Goal: Find specific fact: Find specific fact

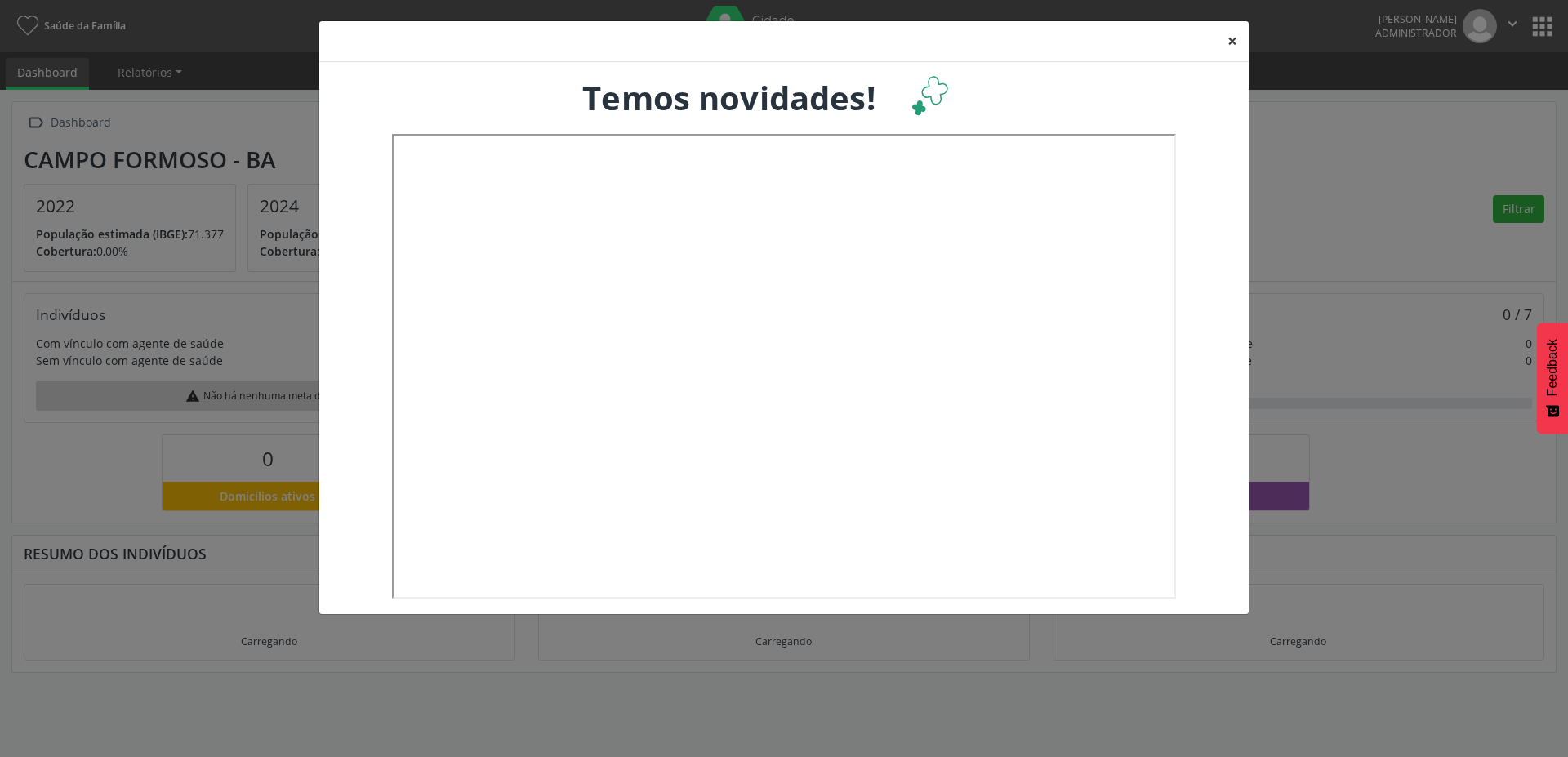
click at [1229, 38] on button "×" at bounding box center [1232, 41] width 32 height 40
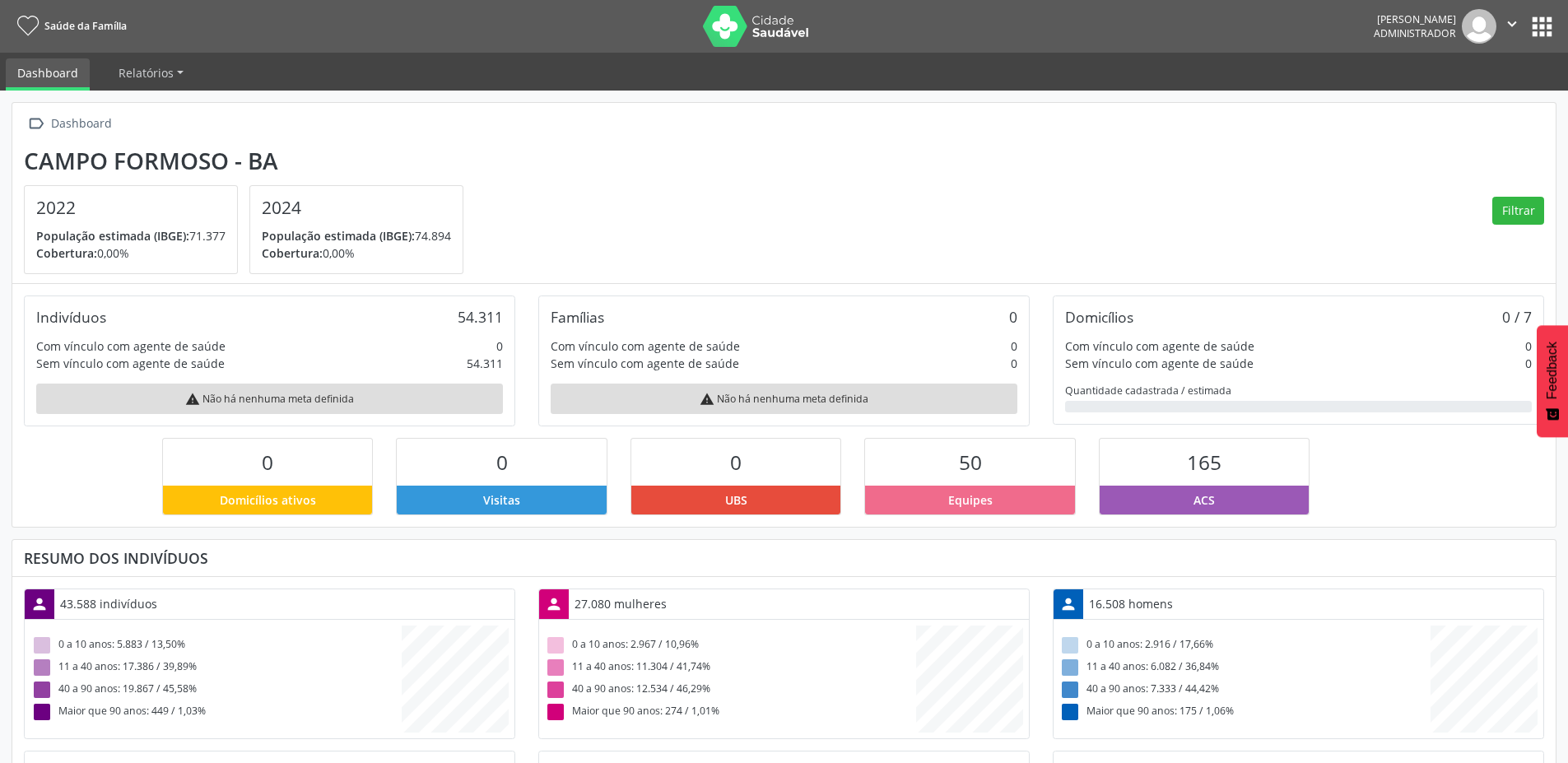
scroll to position [273, 515]
click at [1543, 26] on button "apps" at bounding box center [1542, 27] width 28 height 28
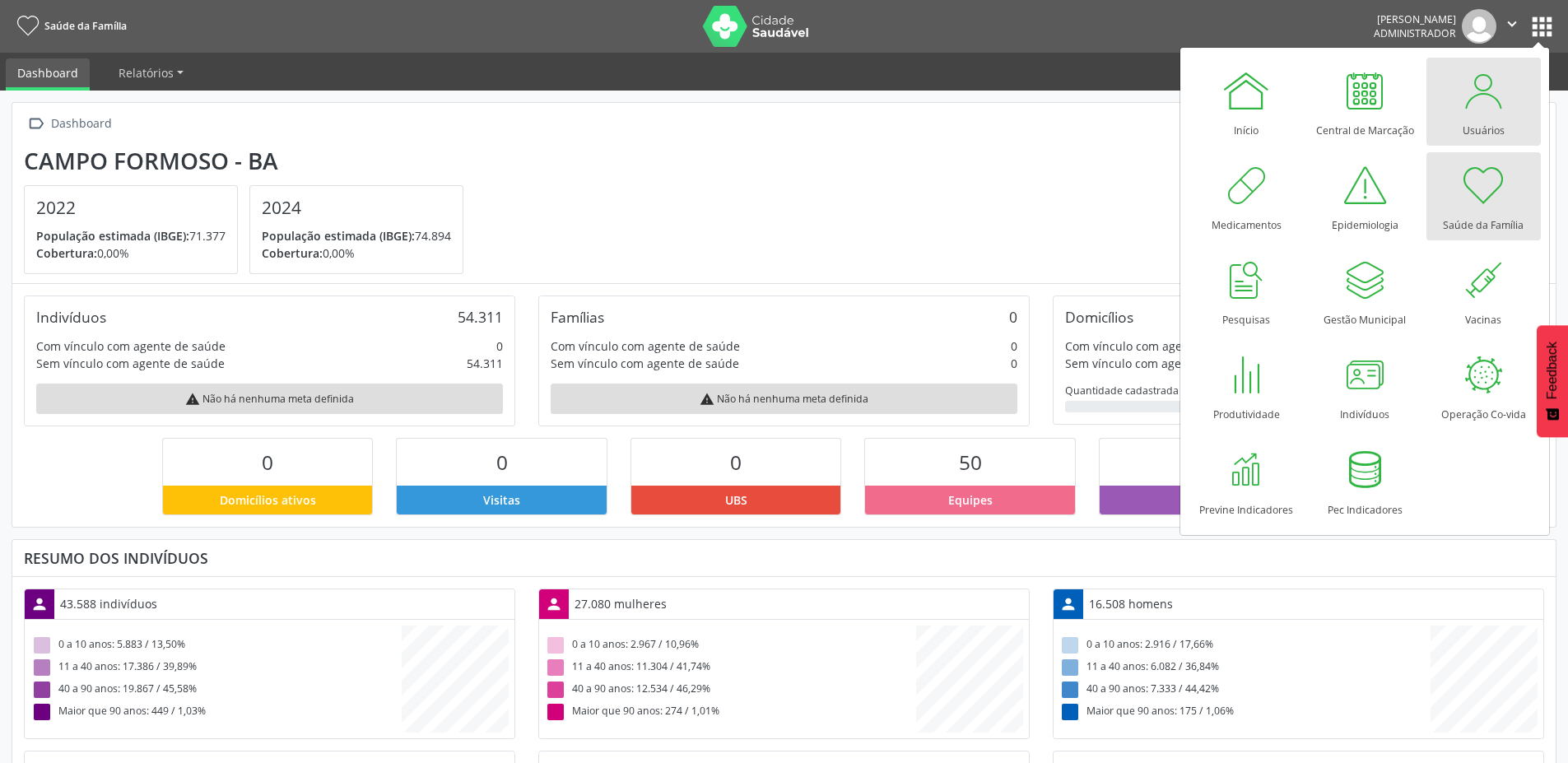
click at [1476, 118] on div "Usuários" at bounding box center [1484, 126] width 42 height 23
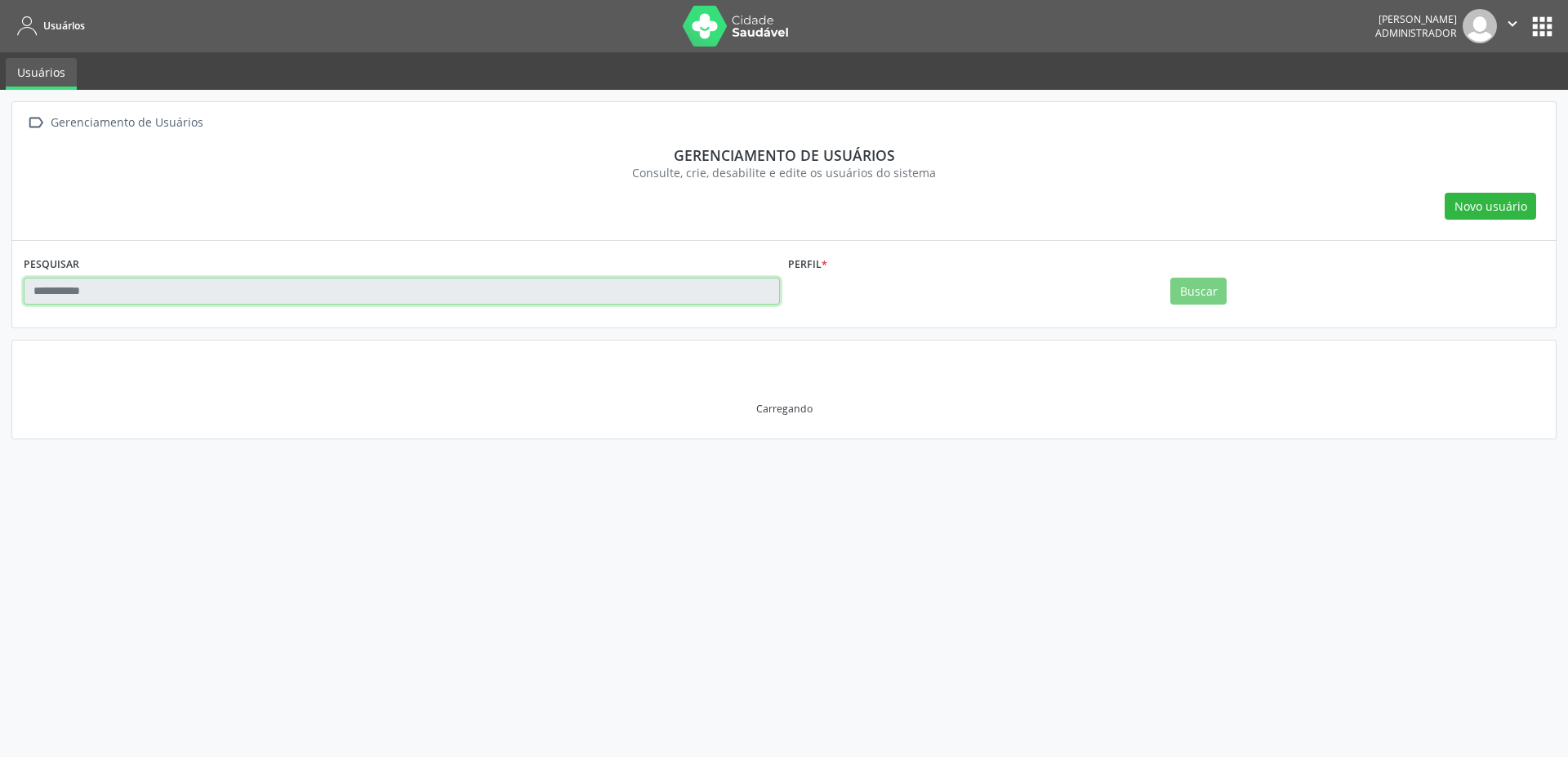
click at [219, 289] on input "text" at bounding box center [402, 291] width 756 height 27
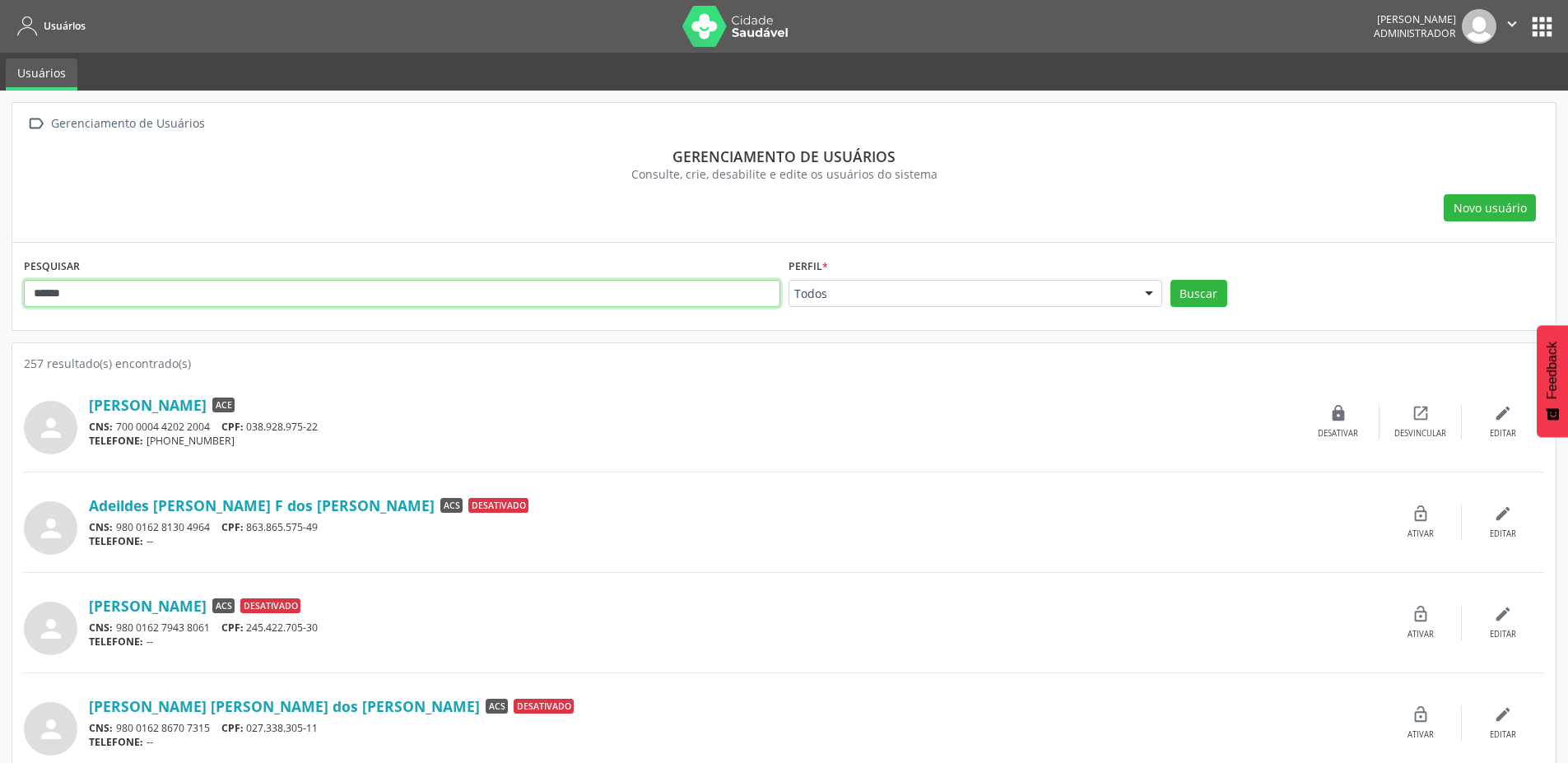
type input "******"
click at [1170, 280] on button "Buscar" at bounding box center [1199, 293] width 57 height 28
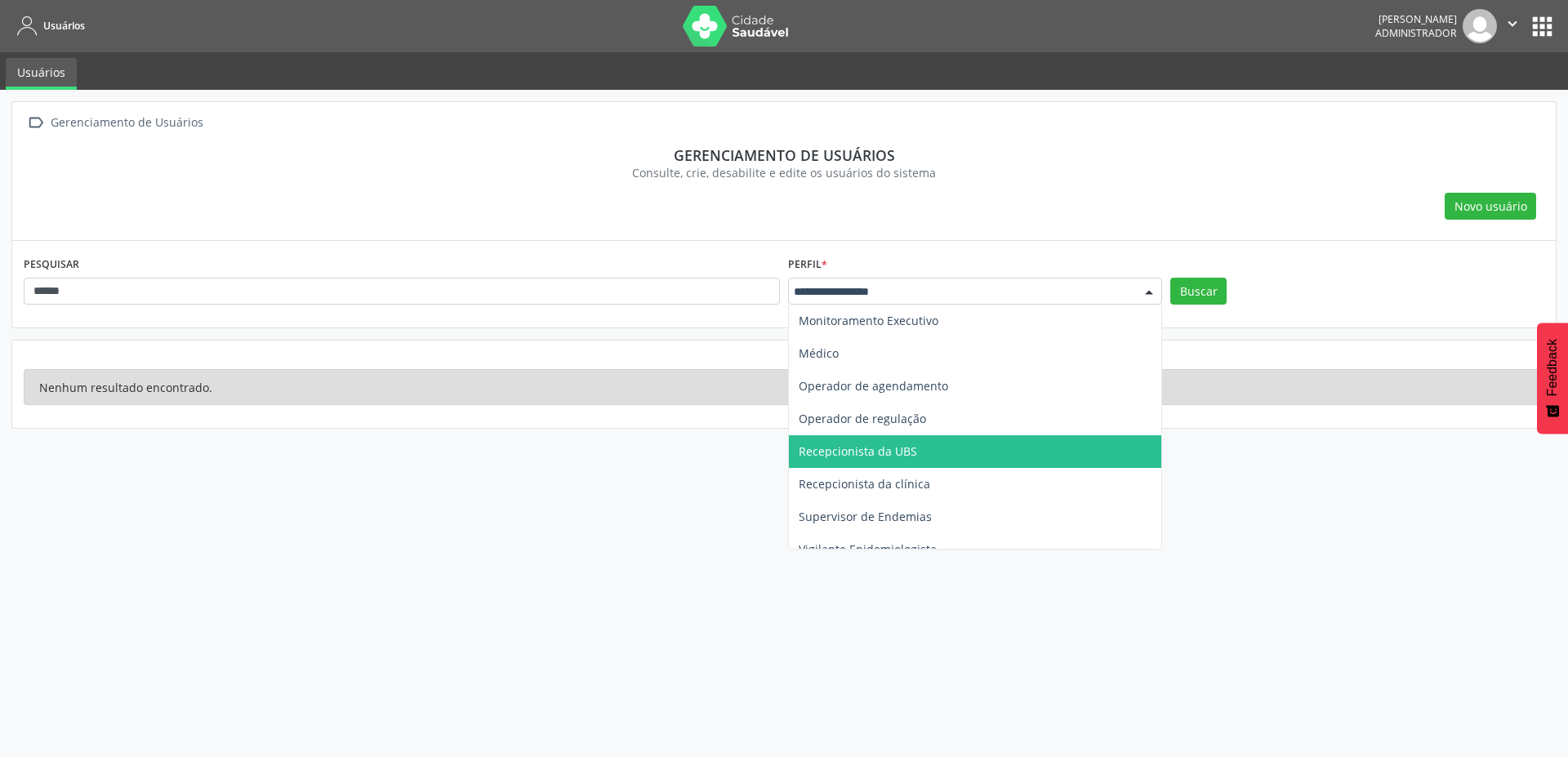
scroll to position [410, 0]
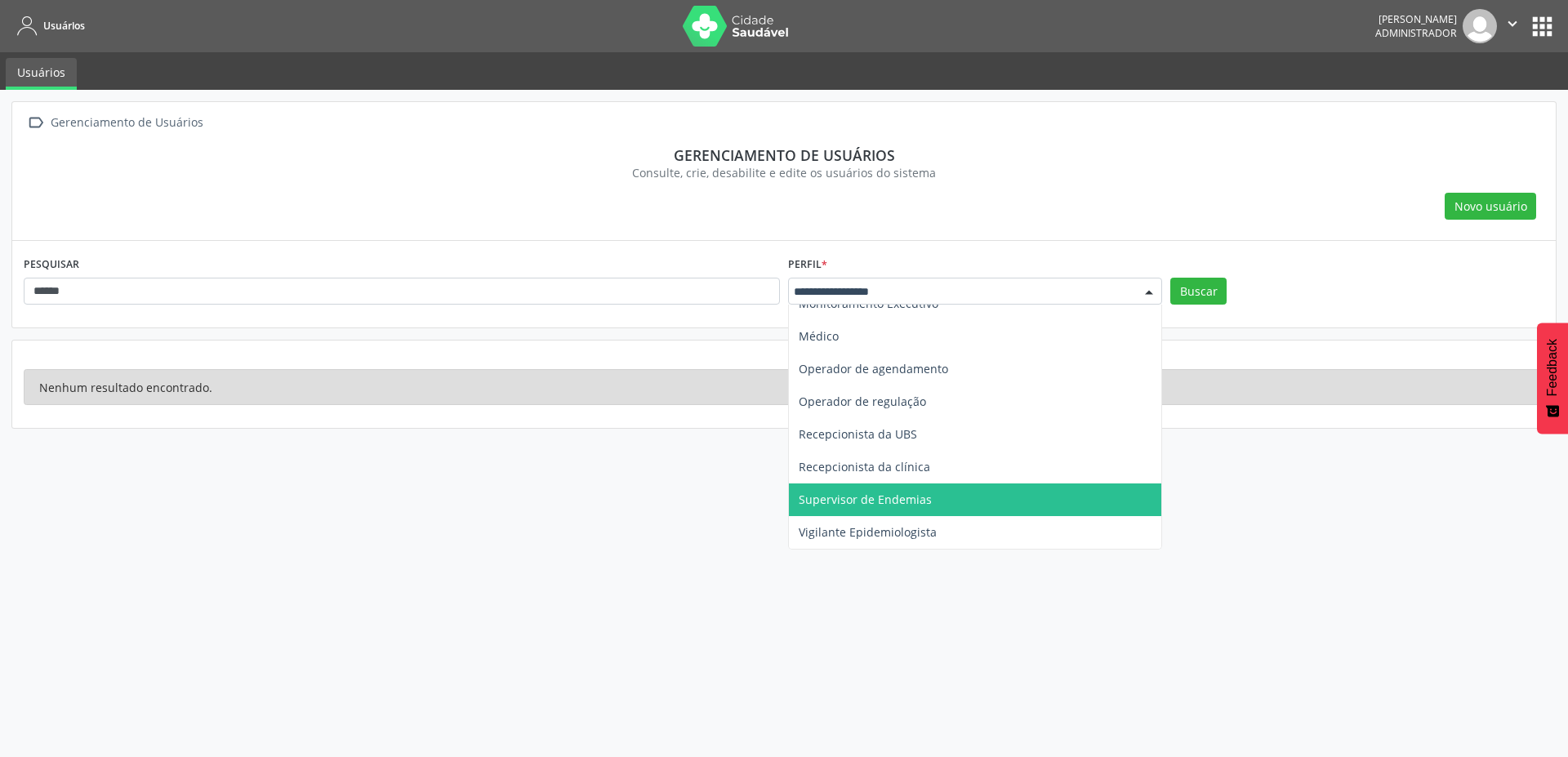
click at [917, 493] on span "Supervisor de Endemias" at bounding box center [865, 499] width 133 height 16
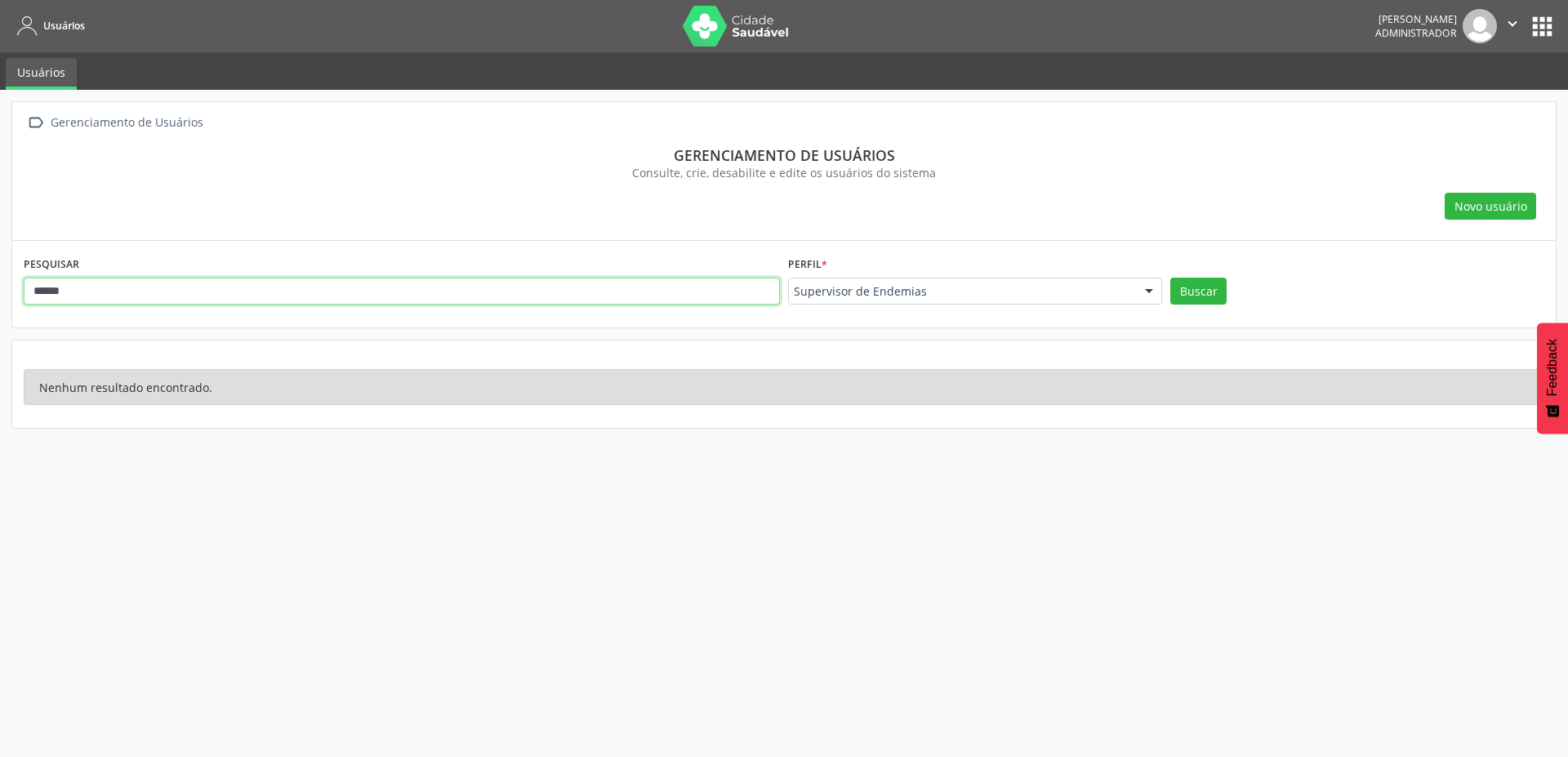
drag, startPoint x: 136, startPoint y: 273, endPoint x: 0, endPoint y: 273, distance: 136.0
click at [0, 273] on div " Gerenciamento de Usuários Gerenciamento de usuários Consulte, crie, desabilit…" at bounding box center [784, 423] width 1568 height 667
click at [1207, 283] on button "Buscar" at bounding box center [1198, 291] width 56 height 27
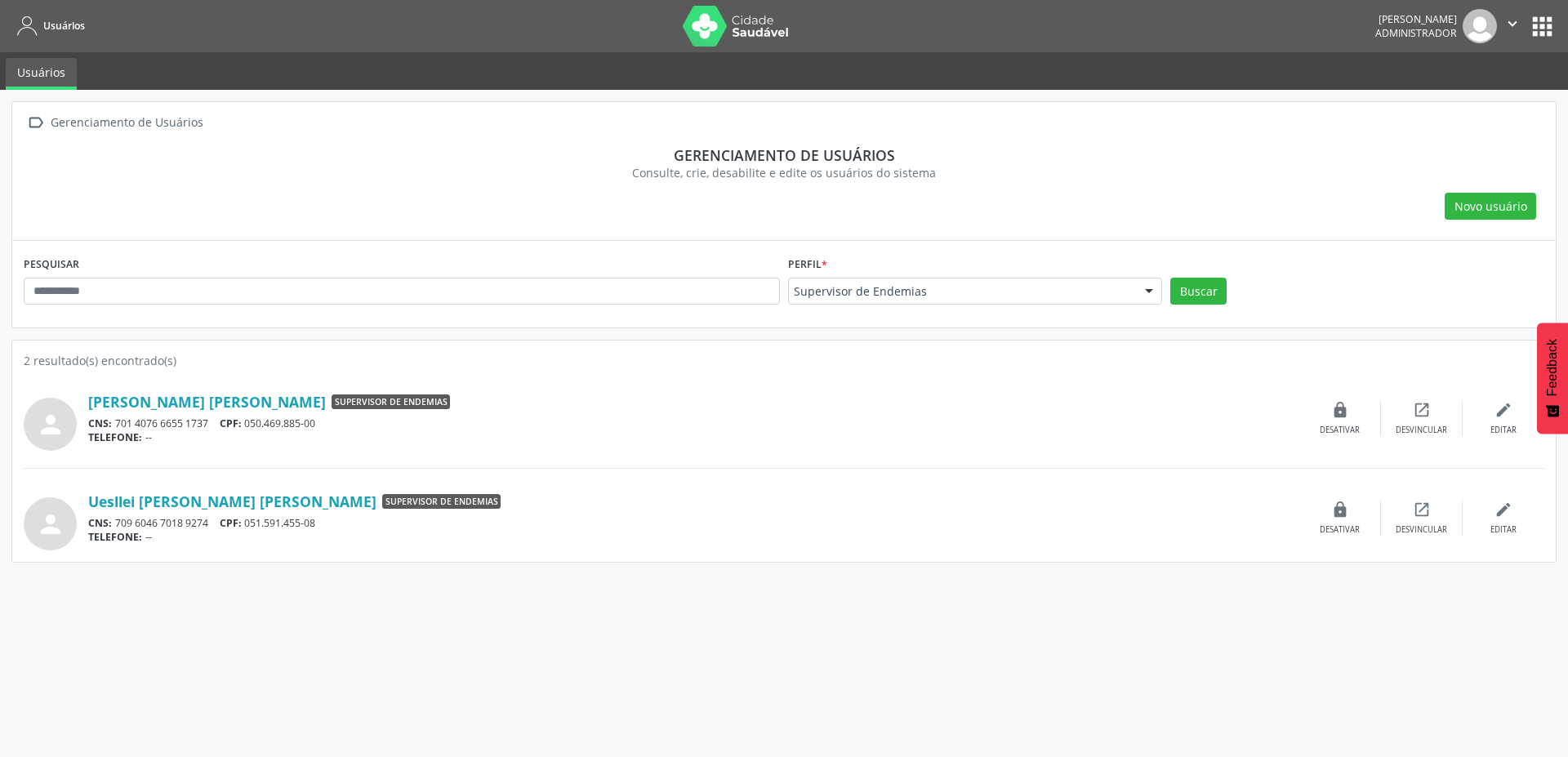
drag, startPoint x: 327, startPoint y: 524, endPoint x: 253, endPoint y: 525, distance: 74.0
click at [253, 525] on div "CNS: 709 6046 7018 9274 CPF: 051.591.455-08" at bounding box center [693, 523] width 1211 height 14
copy div "051.591.455-08"
